Goal: Task Accomplishment & Management: Manage account settings

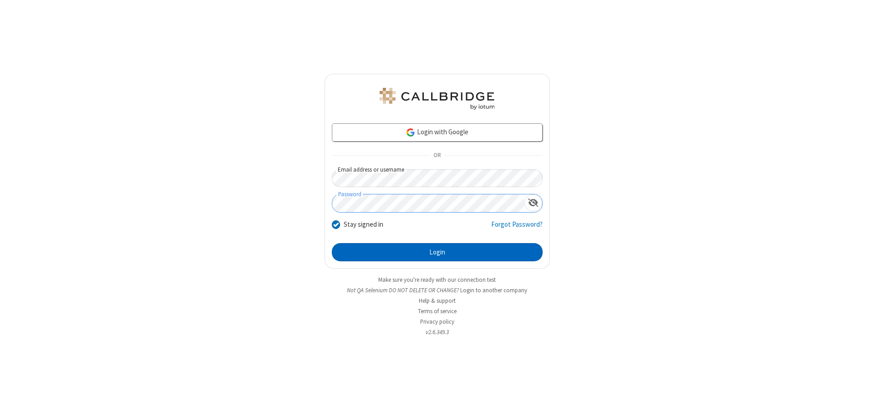
click at [437, 252] on button "Login" at bounding box center [437, 252] width 211 height 18
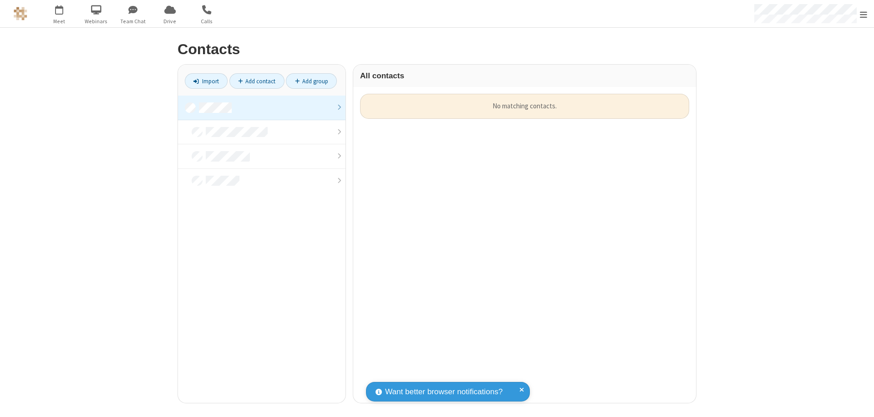
click at [262, 107] on link at bounding box center [261, 108] width 167 height 25
click at [257, 81] on link "Add contact" at bounding box center [256, 80] width 55 height 15
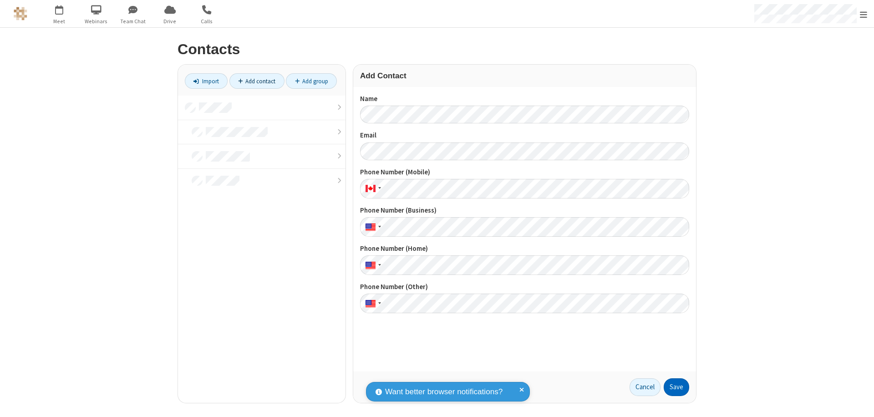
click at [676, 387] on button "Save" at bounding box center [676, 387] width 25 height 18
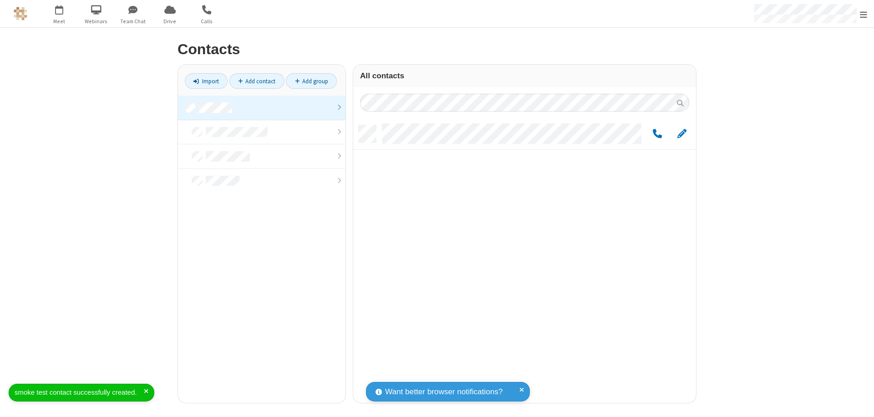
scroll to position [278, 336]
